Goal: Find specific page/section

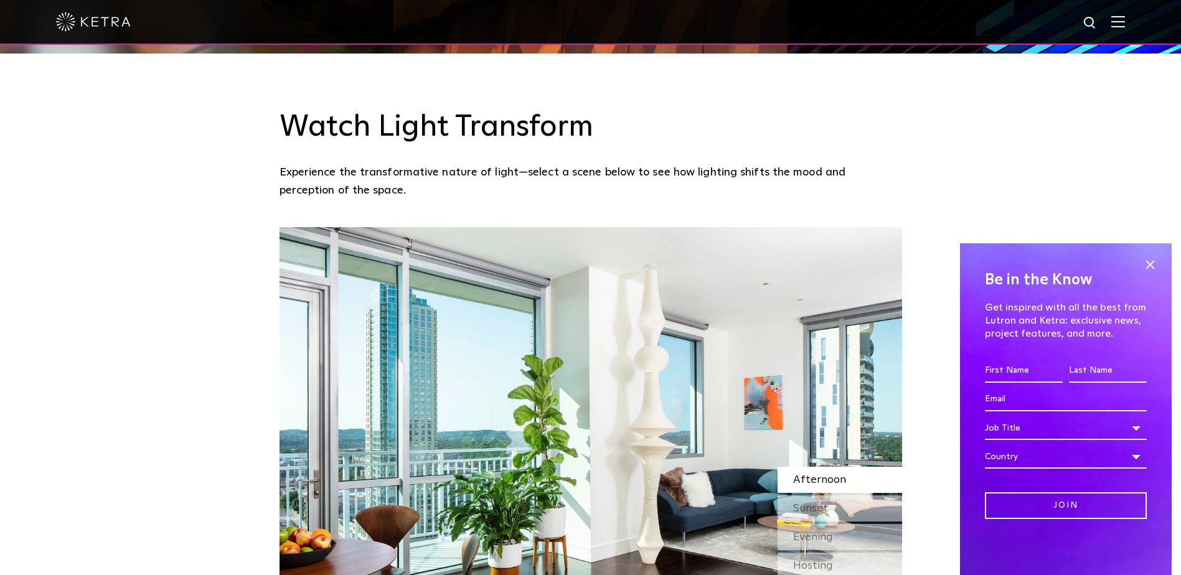
scroll to position [1182, 0]
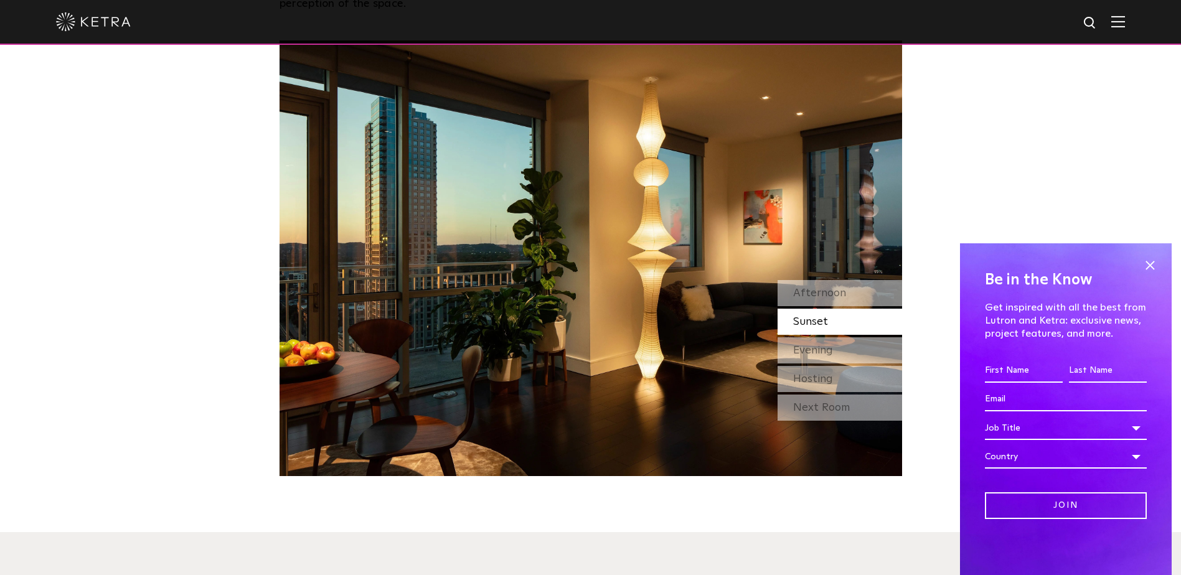
click at [1152, 264] on span at bounding box center [1149, 265] width 19 height 19
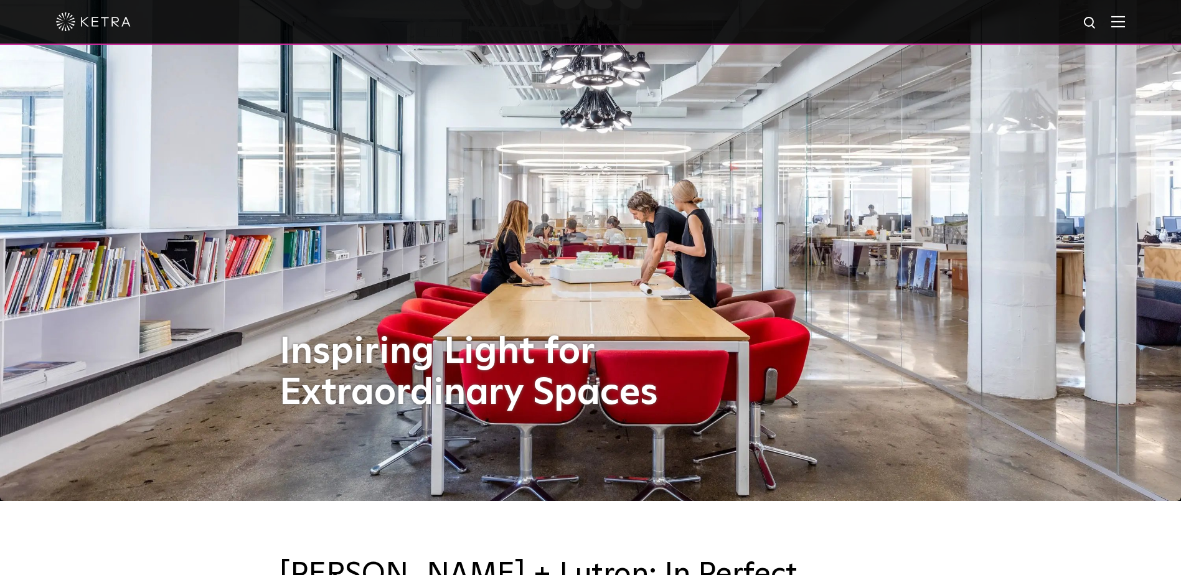
scroll to position [0, 0]
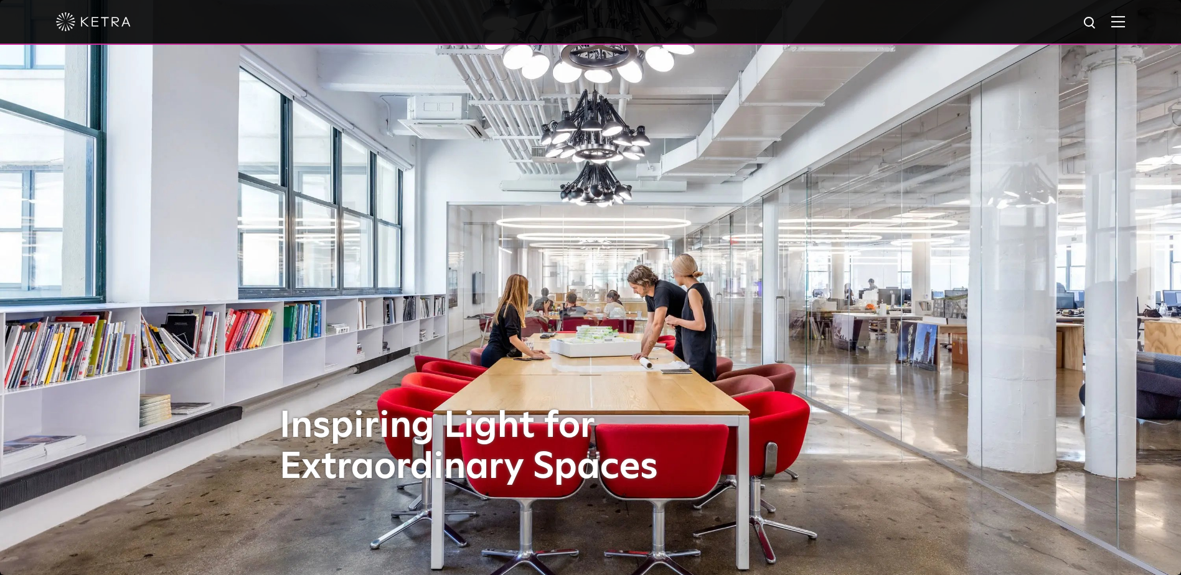
click at [1125, 21] on img at bounding box center [1118, 22] width 14 height 12
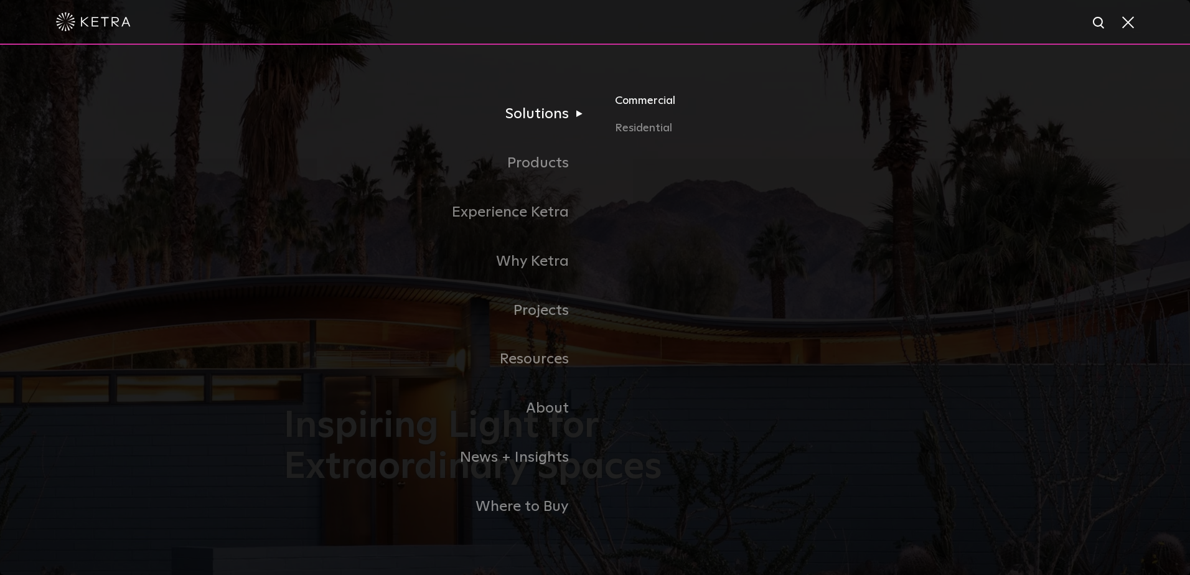
click at [656, 103] on link "Commercial" at bounding box center [760, 105] width 291 height 27
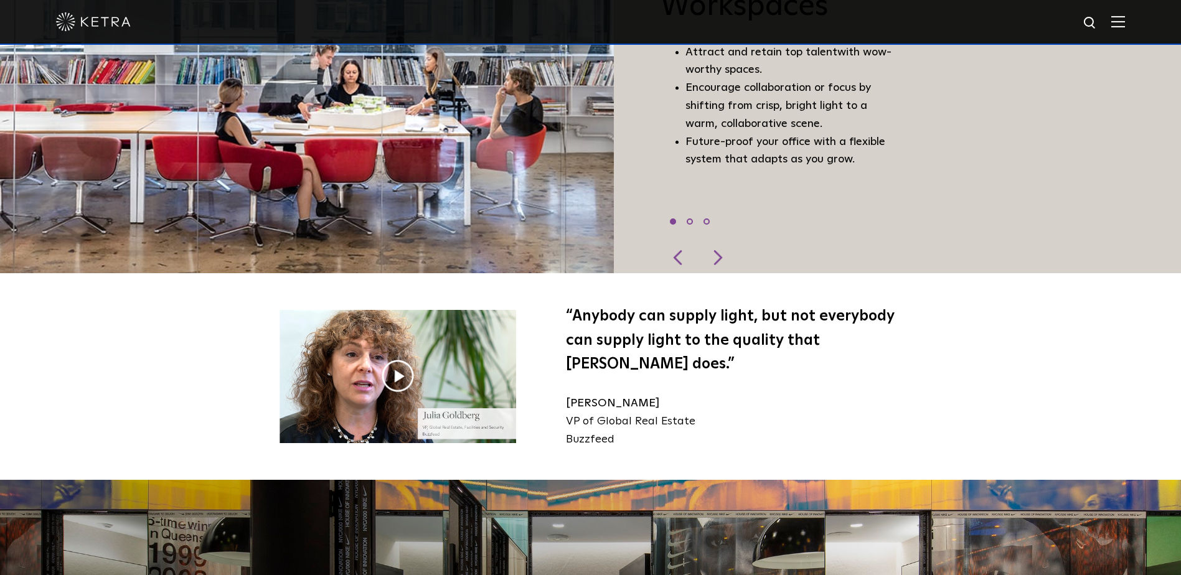
scroll to position [1182, 0]
